Goal: Information Seeking & Learning: Learn about a topic

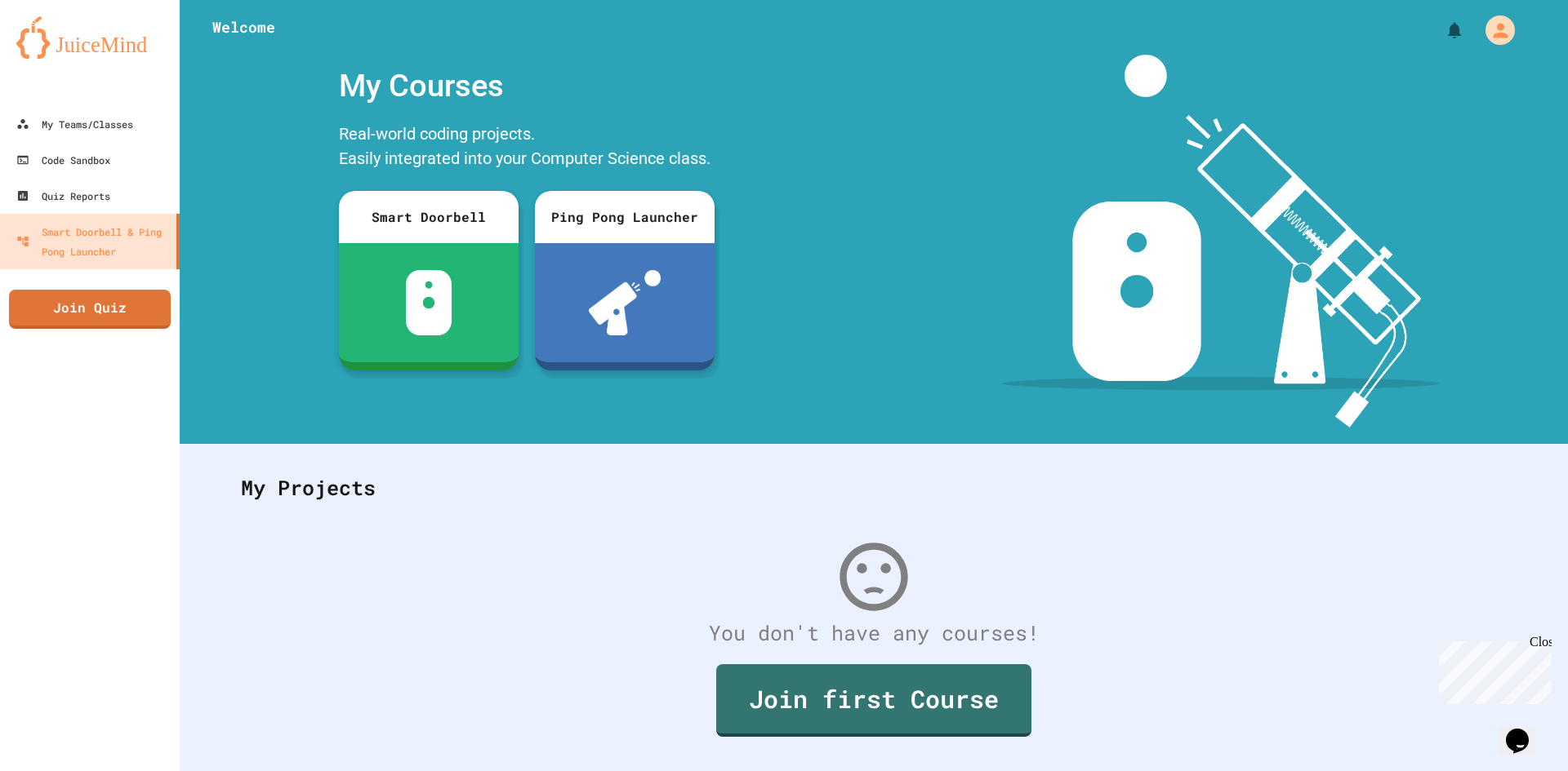
click at [268, 120] on div "My Courses Real-world coding projects. Easily integrated into your Computer Sci…" at bounding box center [527, 241] width 694 height 373
click at [19, 124] on icon at bounding box center [20, 124] width 13 height 13
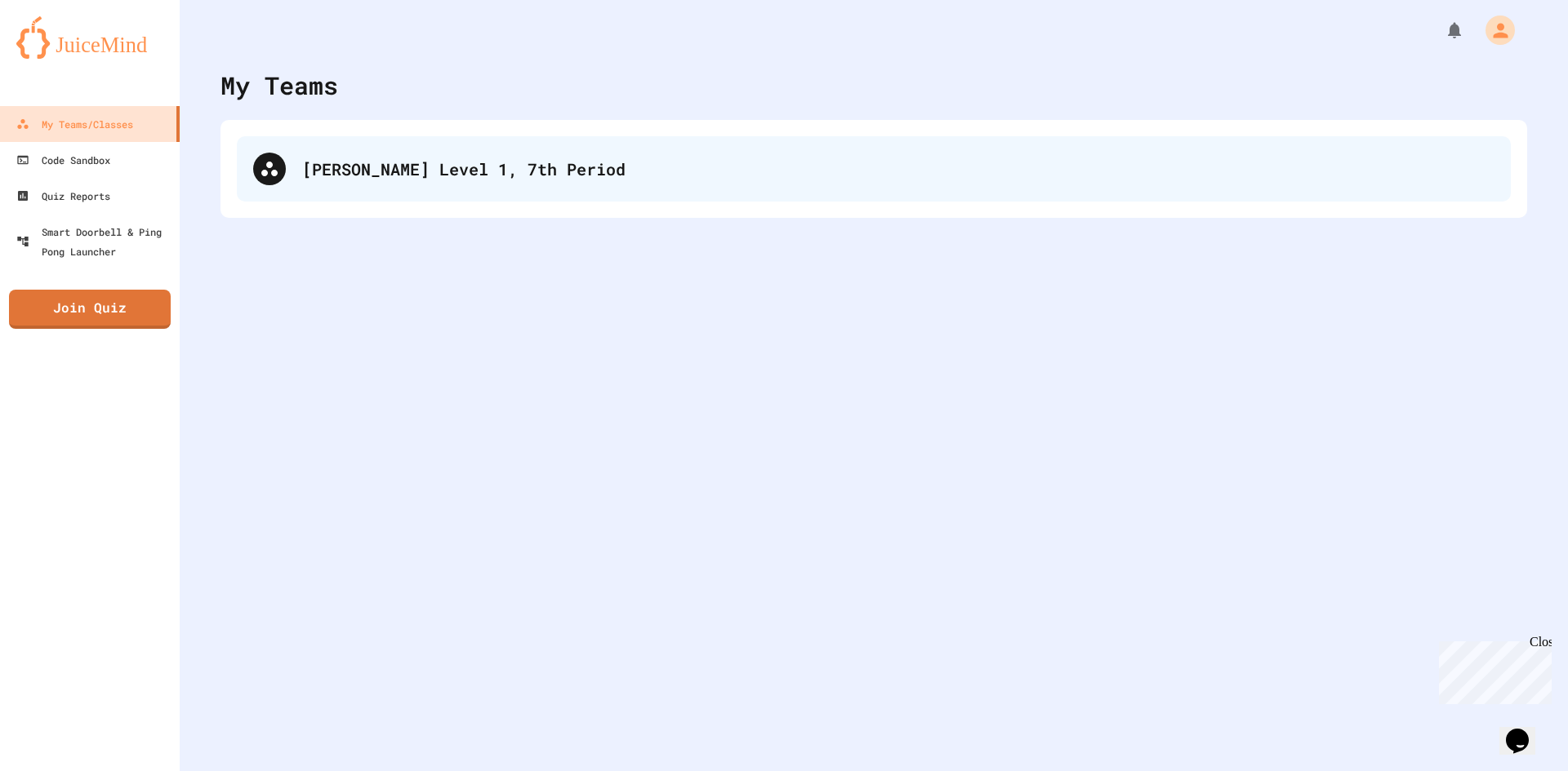
click at [311, 194] on div "[PERSON_NAME] Level 1, 7th Period" at bounding box center [873, 169] width 1274 height 65
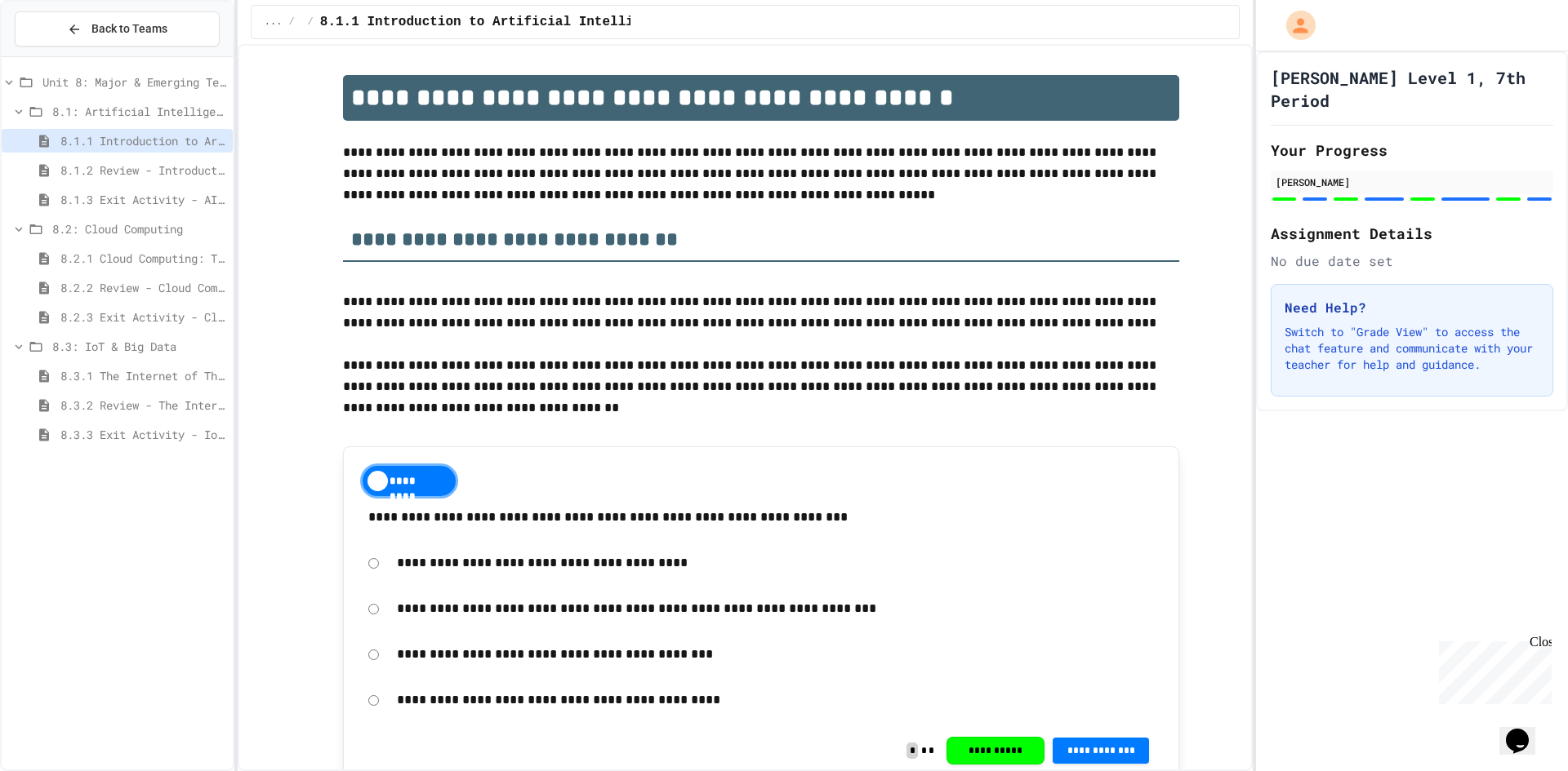
click at [218, 387] on div "8.3.1 The Internet of Things and Big Data: Our Connected Digital World" at bounding box center [117, 376] width 231 height 24
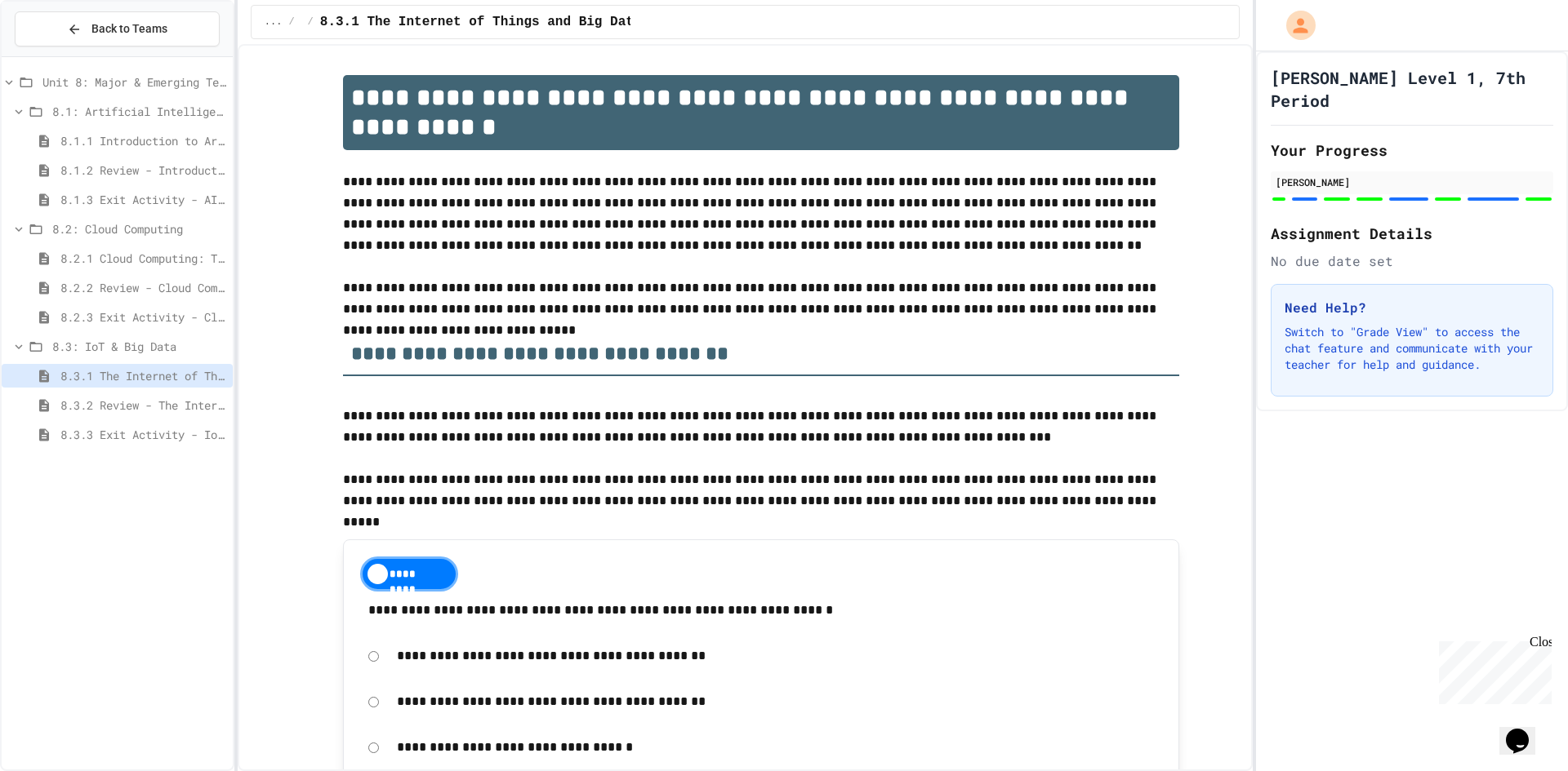
click at [215, 404] on span "8.3.2 Review - The Internet of Things and Big Data" at bounding box center [143, 405] width 165 height 17
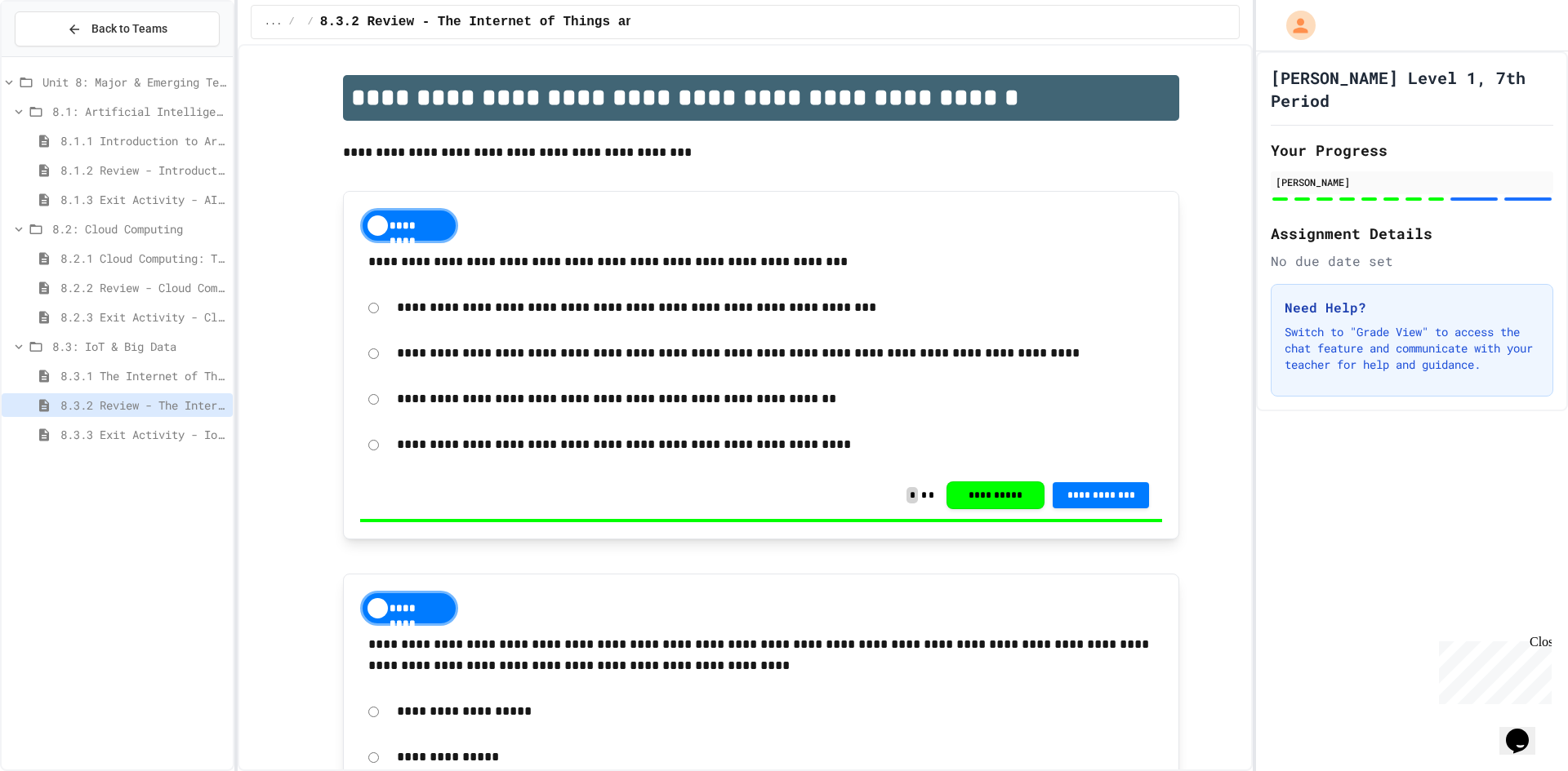
click at [197, 435] on span "8.3.3 Exit Activity - IoT Data Detective Challenge" at bounding box center [143, 434] width 165 height 17
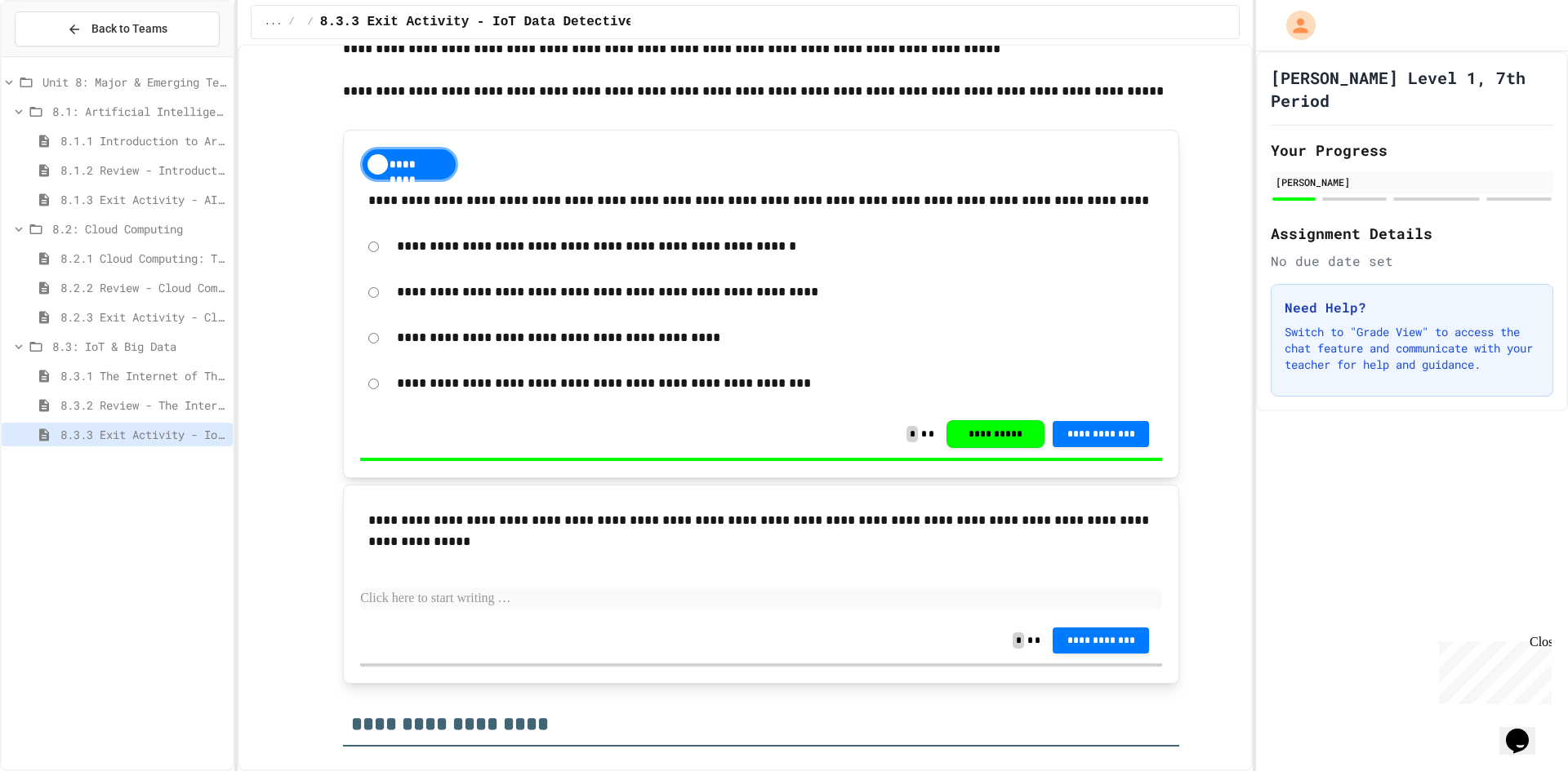
scroll to position [348, 0]
